Goal: Find specific page/section: Find specific page/section

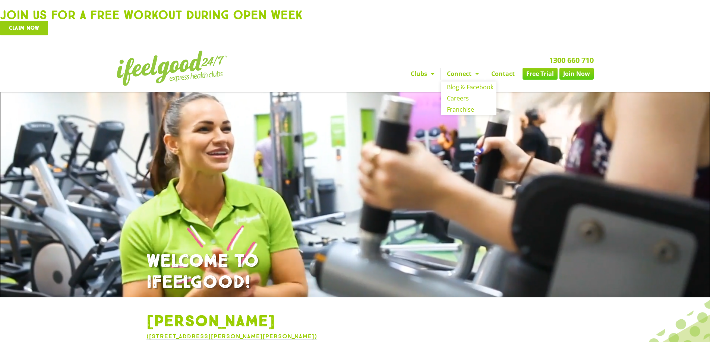
click at [426, 76] on link "Clubs" at bounding box center [423, 74] width 36 height 12
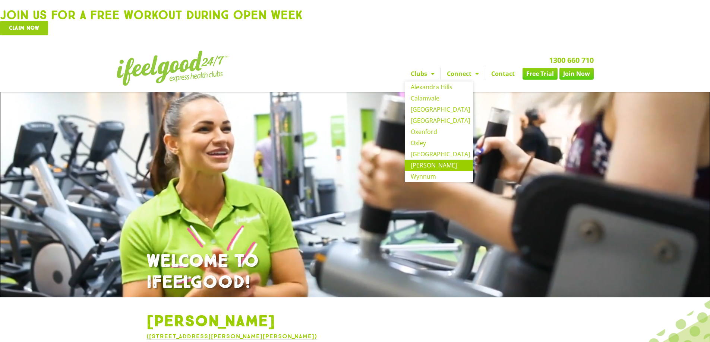
click at [431, 166] on link "[PERSON_NAME]" at bounding box center [439, 165] width 68 height 11
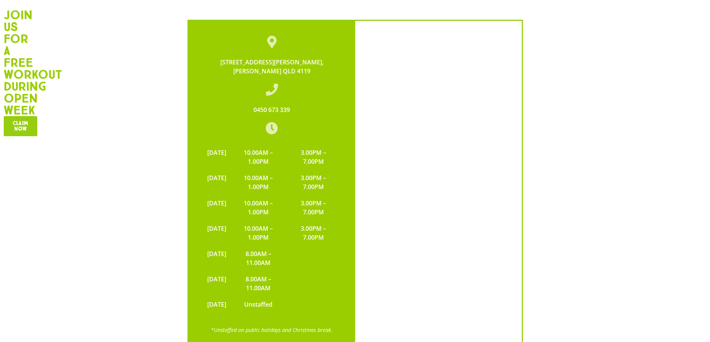
scroll to position [1944, 0]
